Goal: Task Accomplishment & Management: Manage account settings

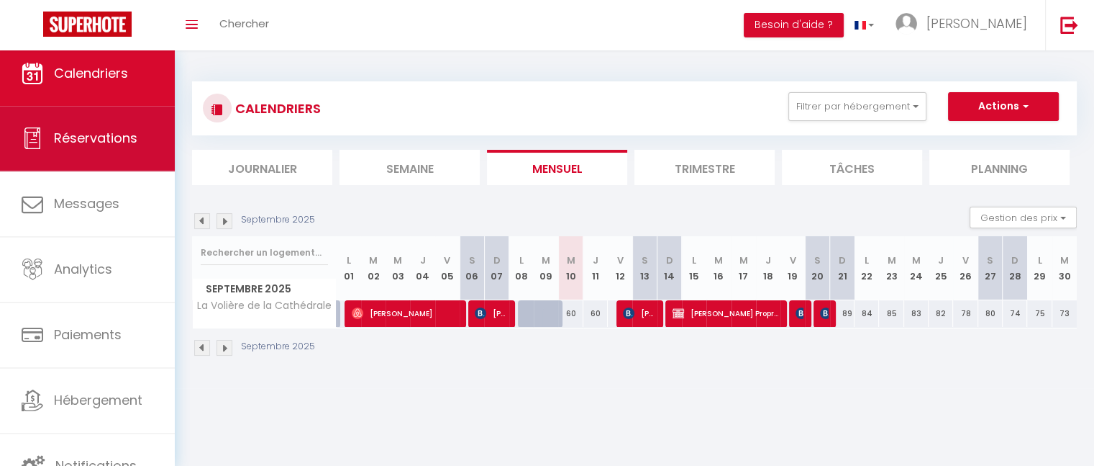
click at [61, 136] on span "Réservations" at bounding box center [95, 138] width 83 height 18
select select "not_cancelled"
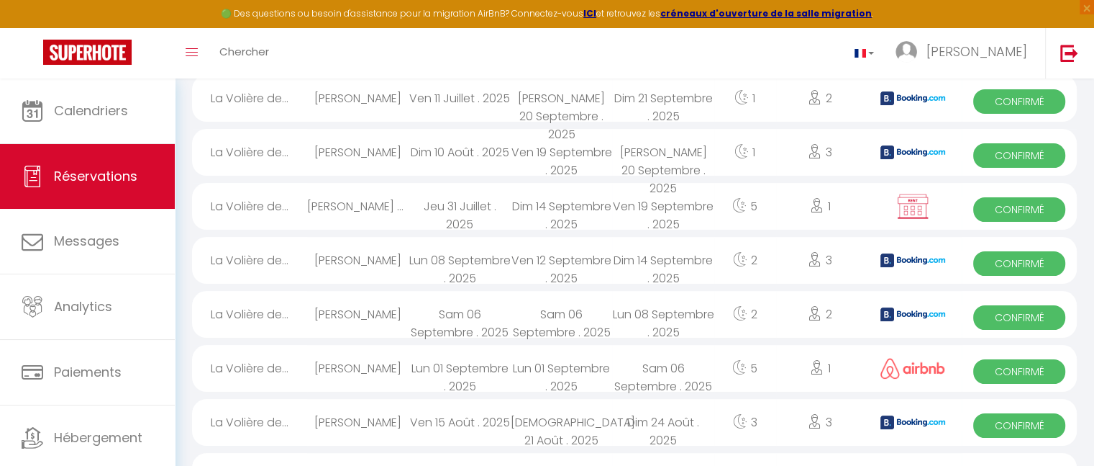
scroll to position [239, 0]
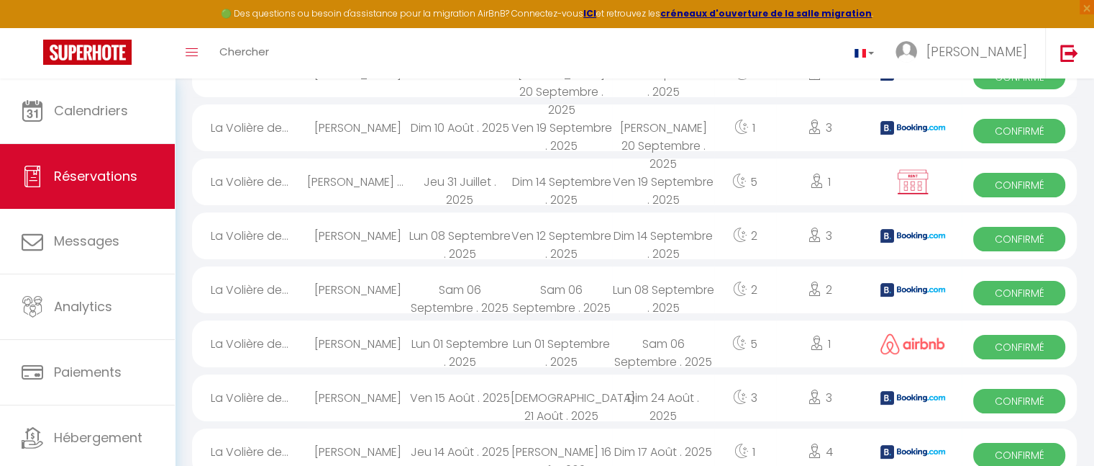
click at [630, 239] on div "Dim 14 Septembre . 2025" at bounding box center [662, 235] width 101 height 47
select select "OK"
select select "KO"
select select "0"
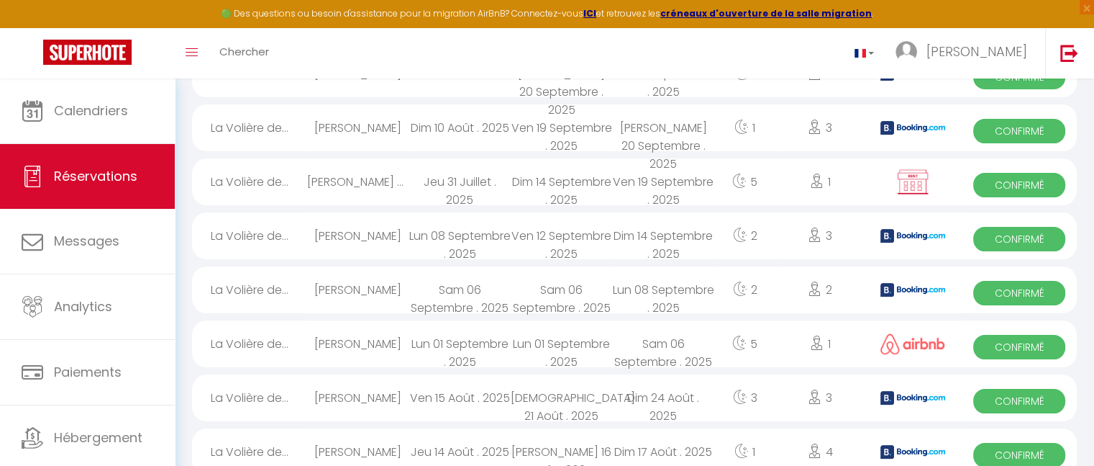
select select "1"
select select
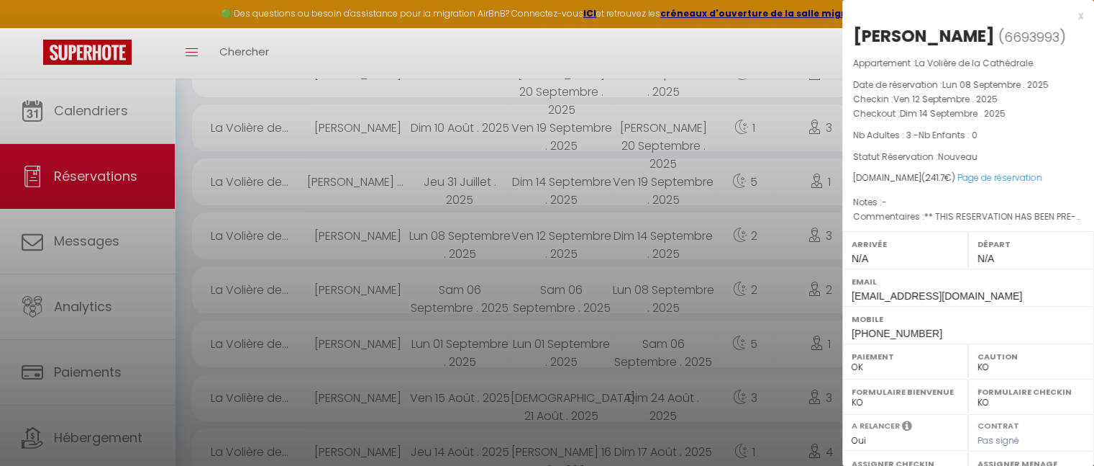
select select "37763"
click at [1068, 12] on div "x" at bounding box center [963, 15] width 241 height 17
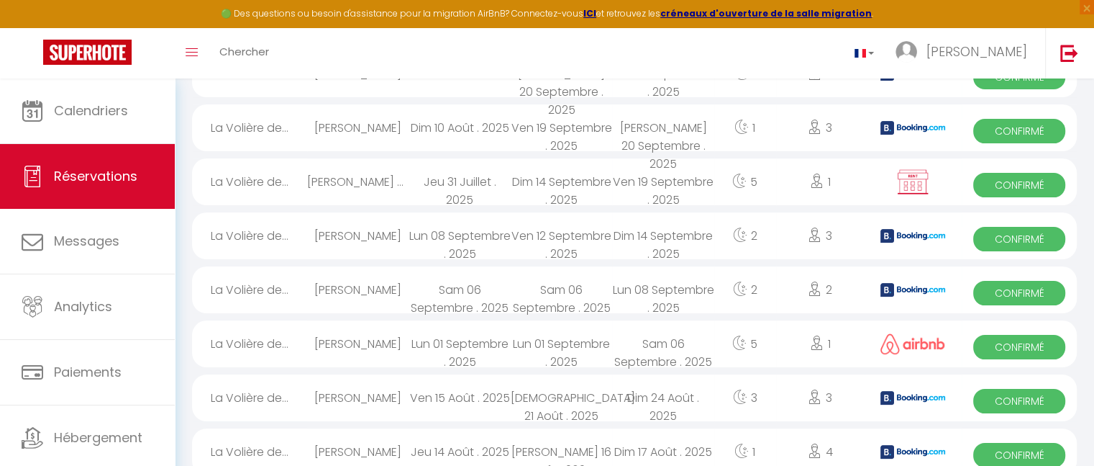
click at [538, 293] on div "Sam 06 Septembre . 2025" at bounding box center [561, 289] width 101 height 47
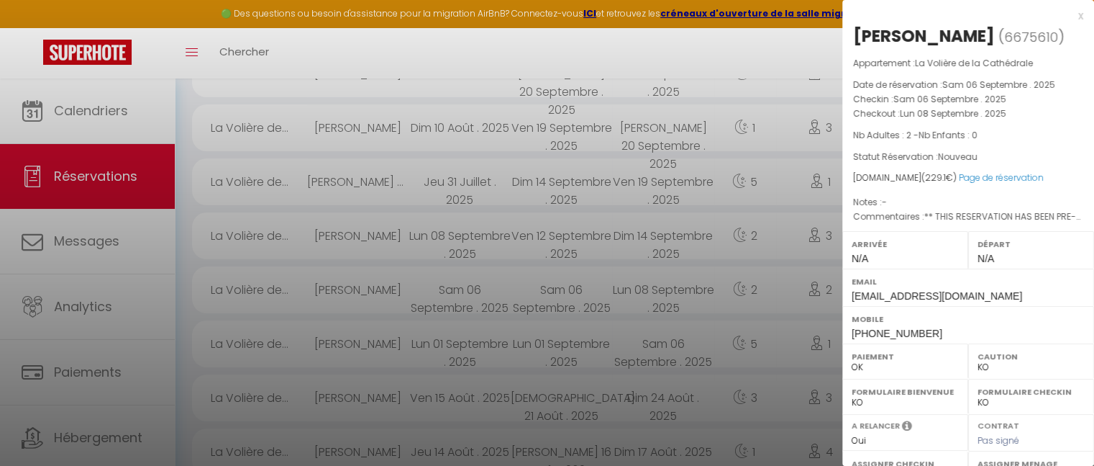
click at [1065, 17] on div "x" at bounding box center [963, 15] width 241 height 17
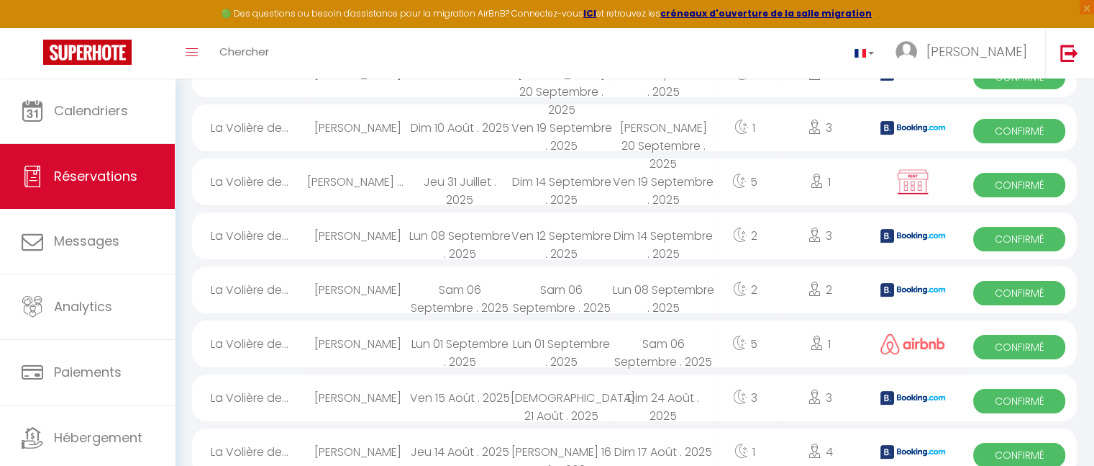
click at [516, 245] on div "Ven 12 Septembre . 2025" at bounding box center [561, 235] width 101 height 47
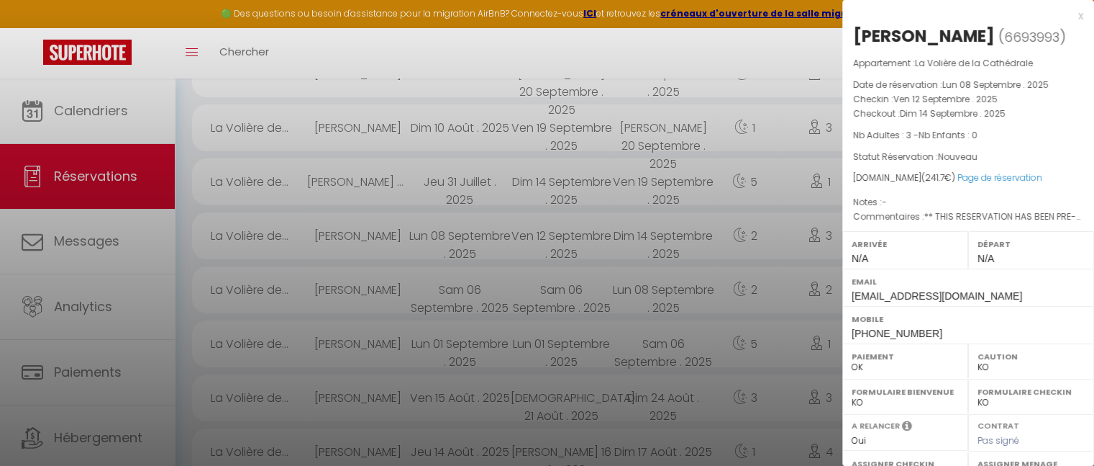
click at [1073, 12] on div "x [PERSON_NAME] ( 6693993 ) Appartement : La Volière de la Cathédrale Date de r…" at bounding box center [969, 346] width 252 height 692
click at [1069, 15] on div "x" at bounding box center [963, 15] width 241 height 17
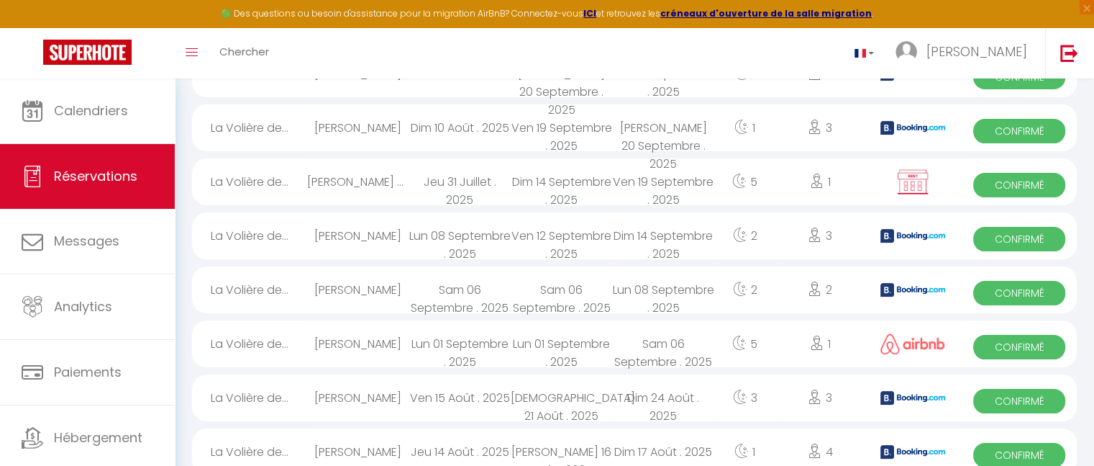
click at [530, 196] on div "Dim 14 Septembre . 2025" at bounding box center [561, 181] width 101 height 47
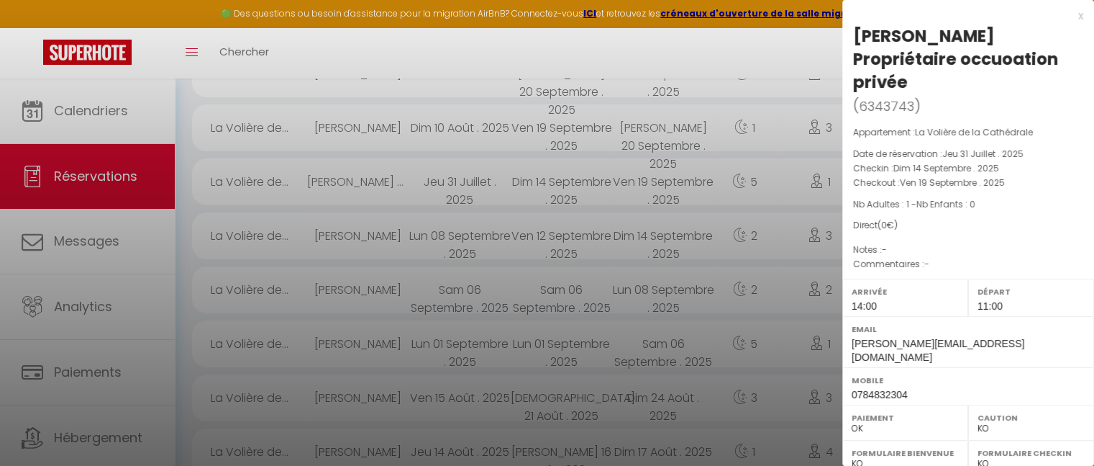
click at [1071, 16] on div "x" at bounding box center [963, 15] width 241 height 17
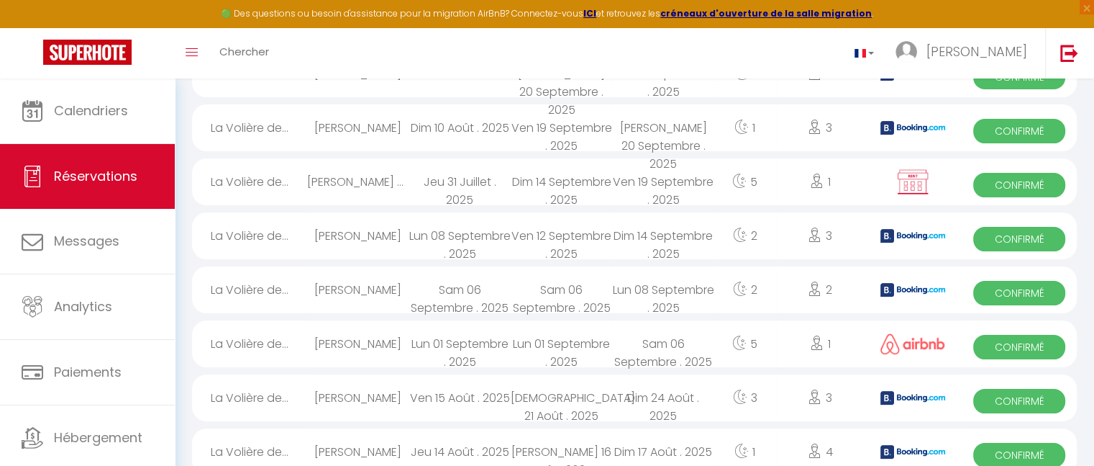
click at [681, 140] on div "[PERSON_NAME] 20 Septembre . 2025" at bounding box center [662, 127] width 101 height 47
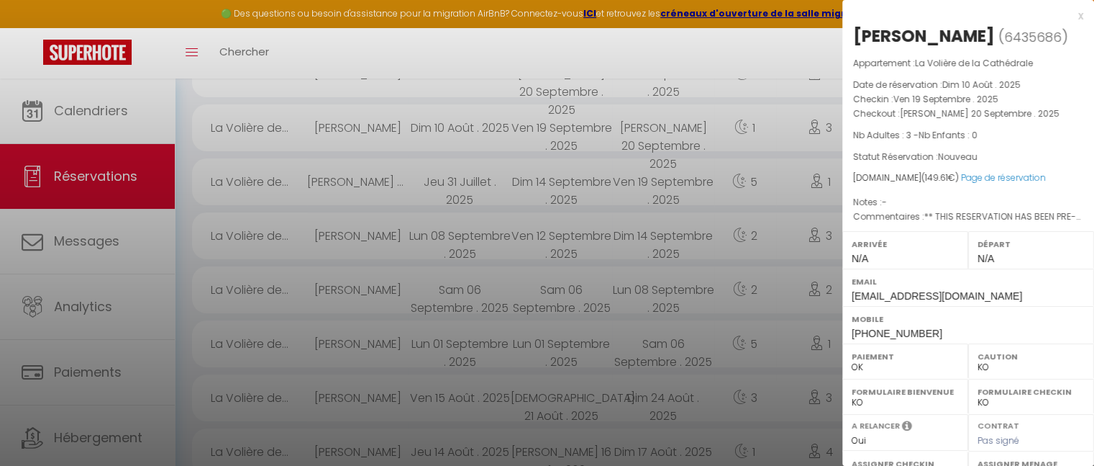
click at [1073, 14] on div "x [PERSON_NAME] ( 6435686 ) Appartement : La Volière de la Cathédrale Date de r…" at bounding box center [969, 346] width 252 height 692
click at [1071, 15] on div "x" at bounding box center [963, 15] width 241 height 17
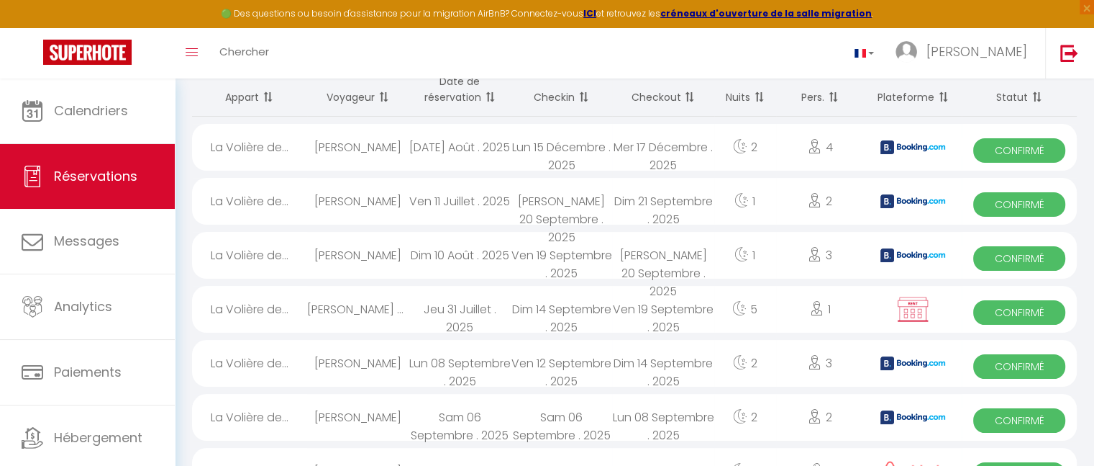
scroll to position [106, 0]
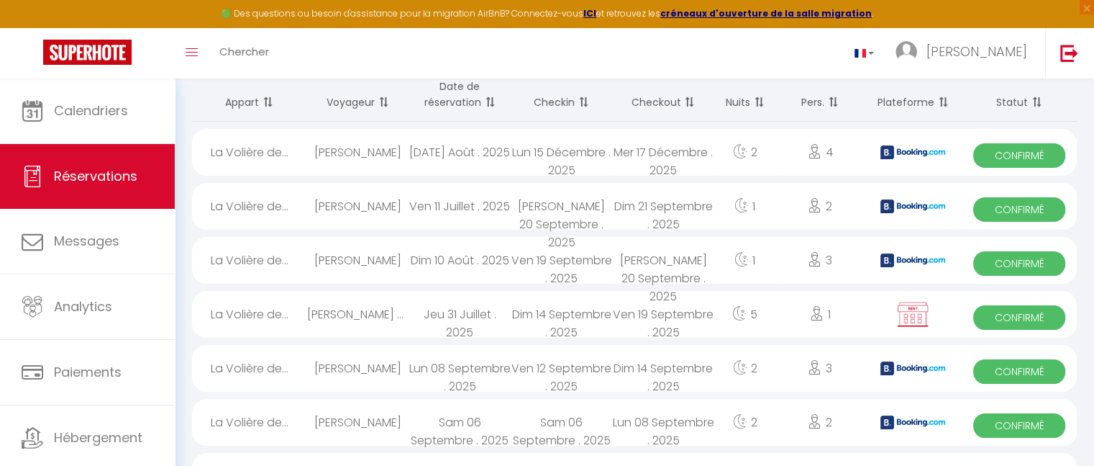
click at [1012, 206] on span "Confirmé" at bounding box center [1020, 209] width 92 height 24
